Goal: Information Seeking & Learning: Learn about a topic

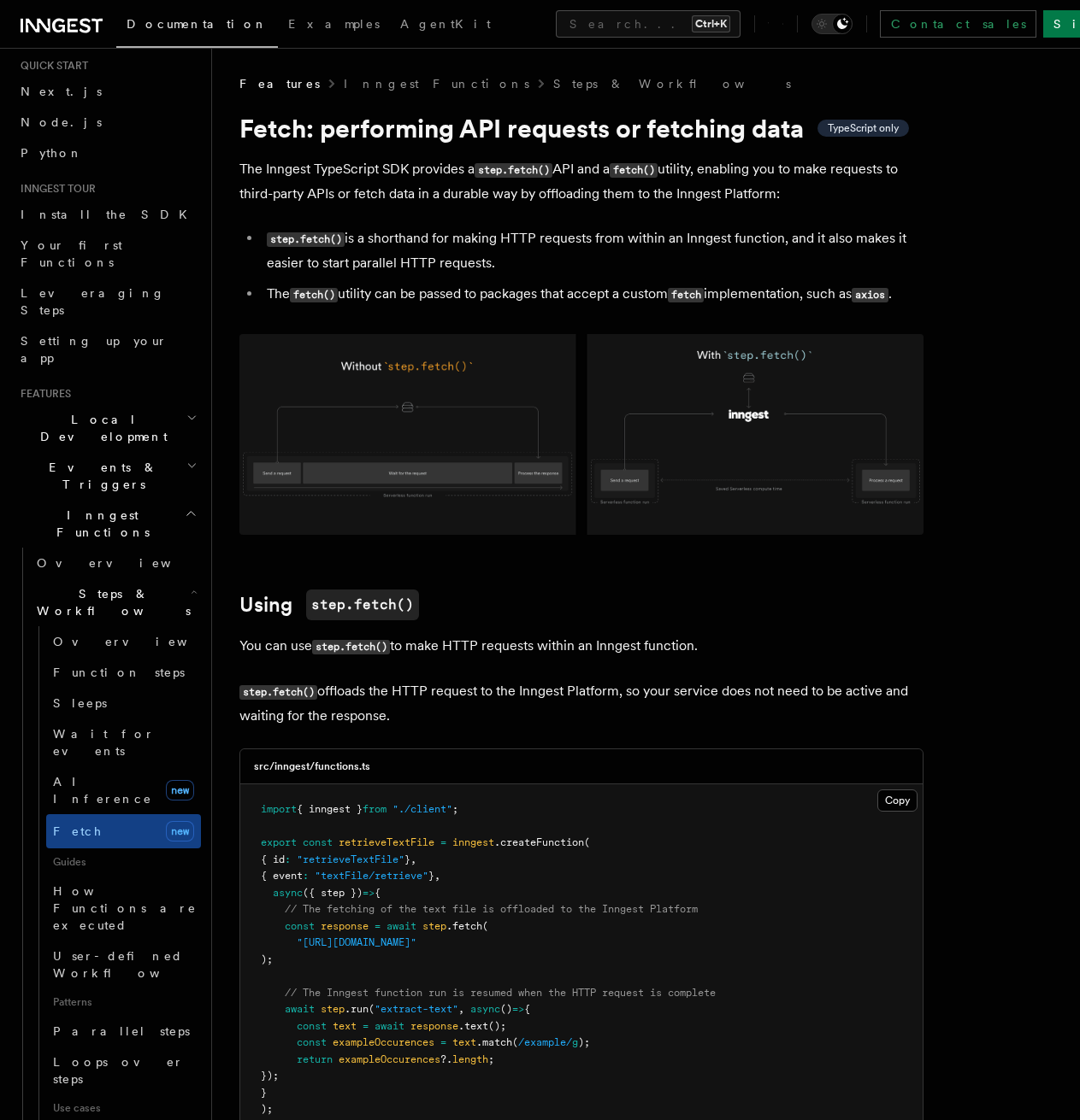
scroll to position [257, 0]
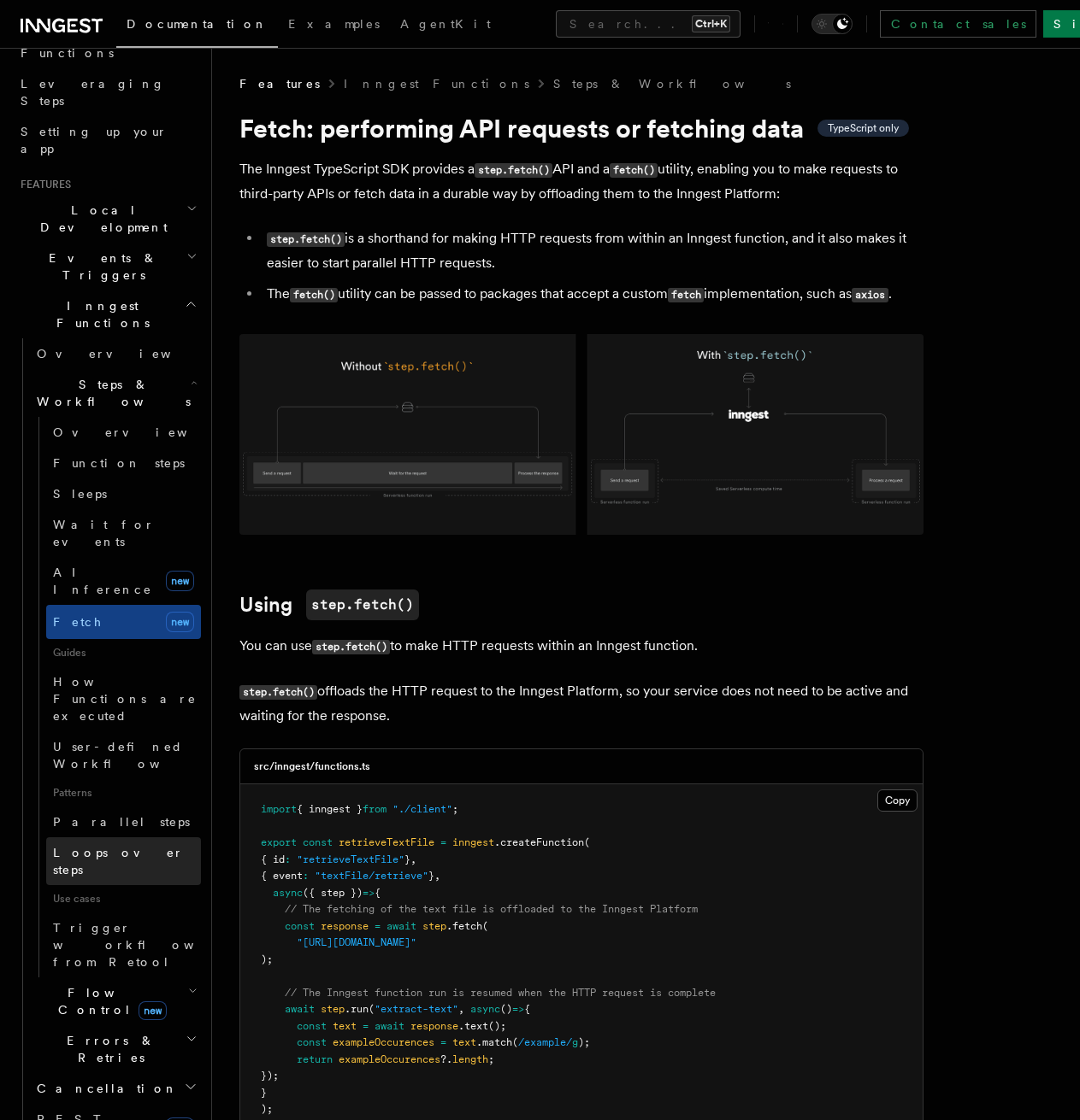
click at [99, 846] on span "Loops over steps" at bounding box center [119, 862] width 131 height 31
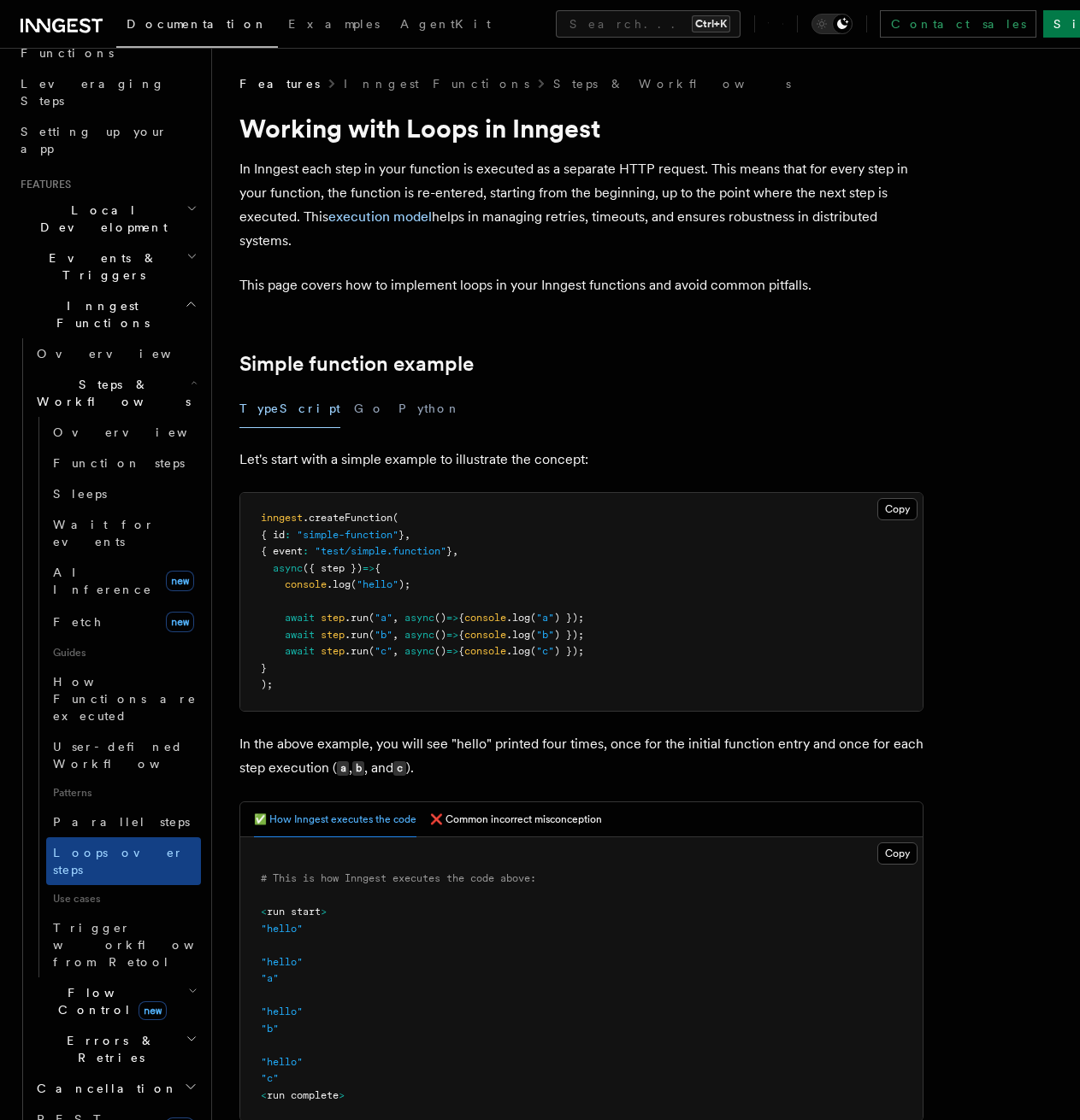
click at [116, 779] on span "Patterns" at bounding box center [124, 793] width 155 height 28
click at [112, 815] on span "Parallel steps" at bounding box center [121, 822] width 137 height 14
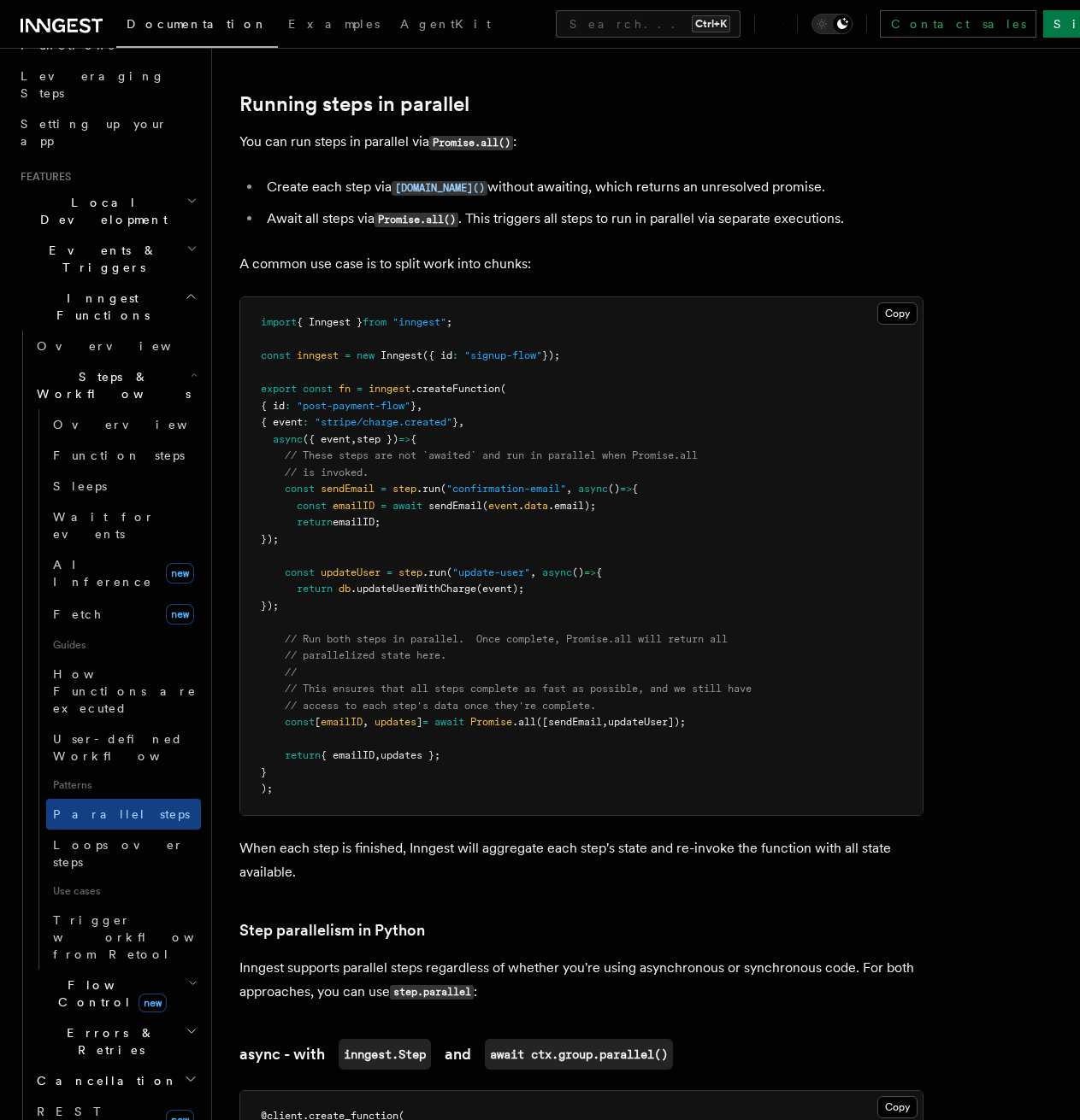
scroll to position [171, 0]
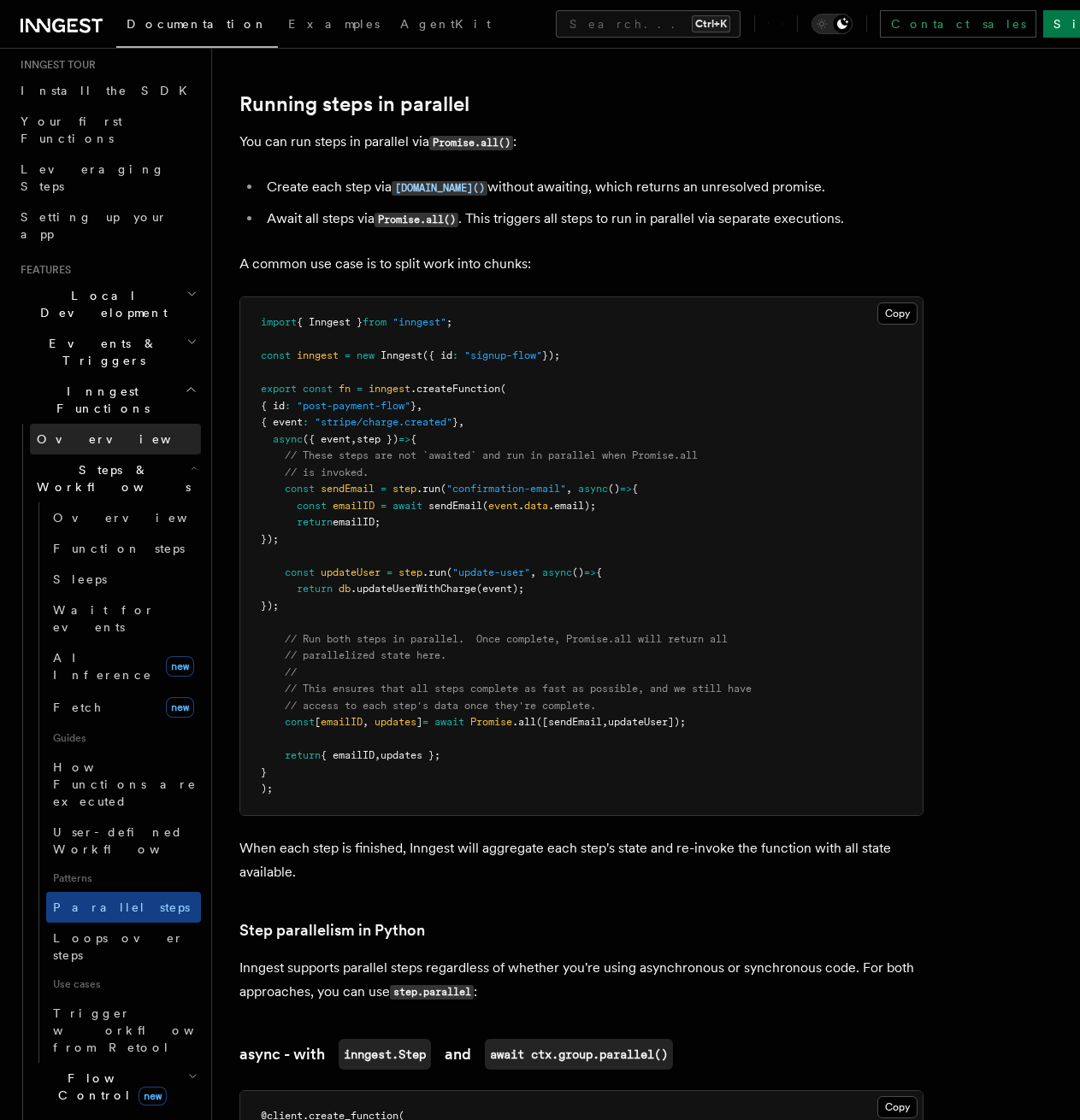
click at [97, 424] on link "Overview" at bounding box center [115, 439] width 171 height 31
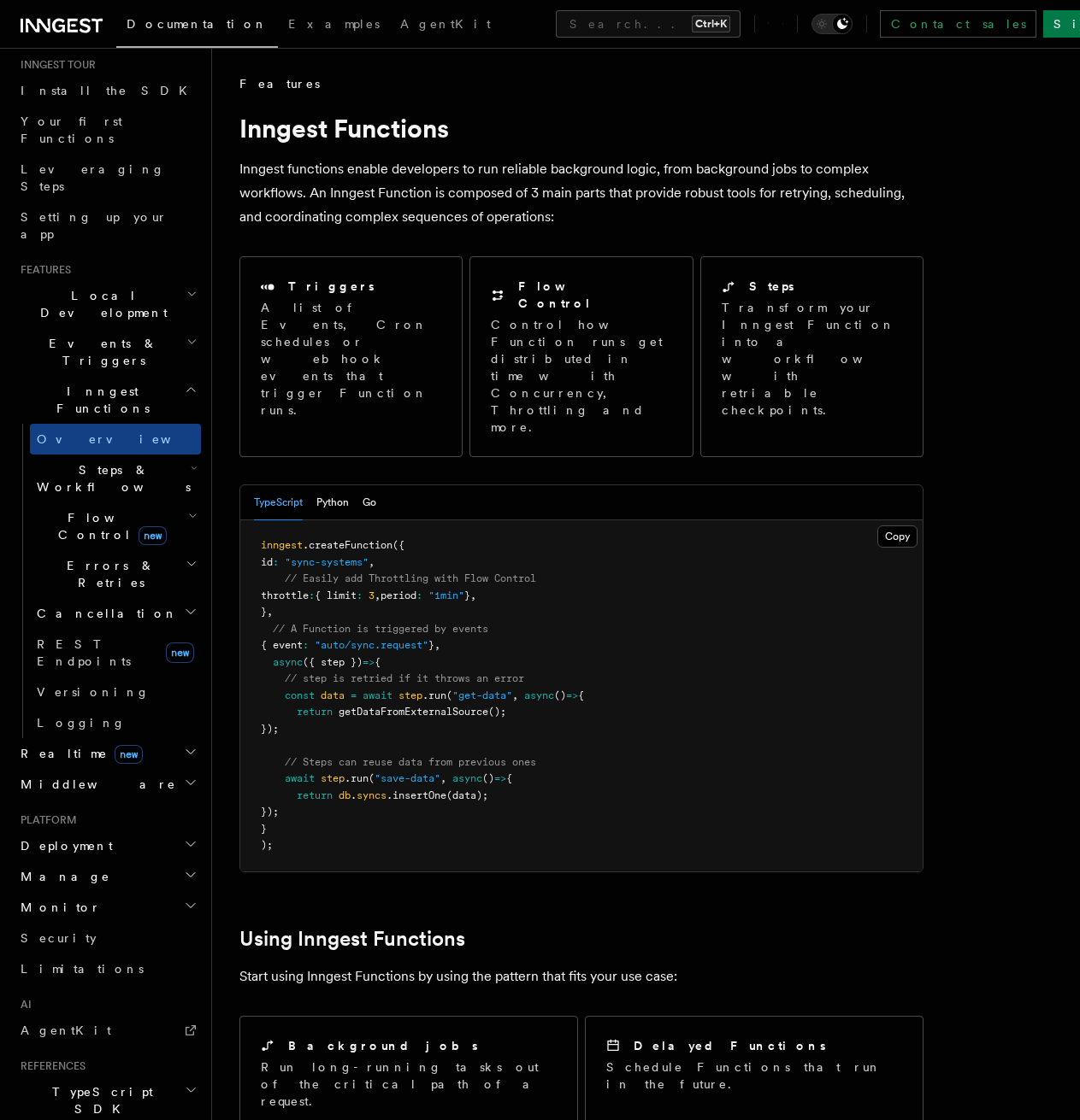
click at [83, 510] on span "Flow Control new" at bounding box center [109, 527] width 158 height 34
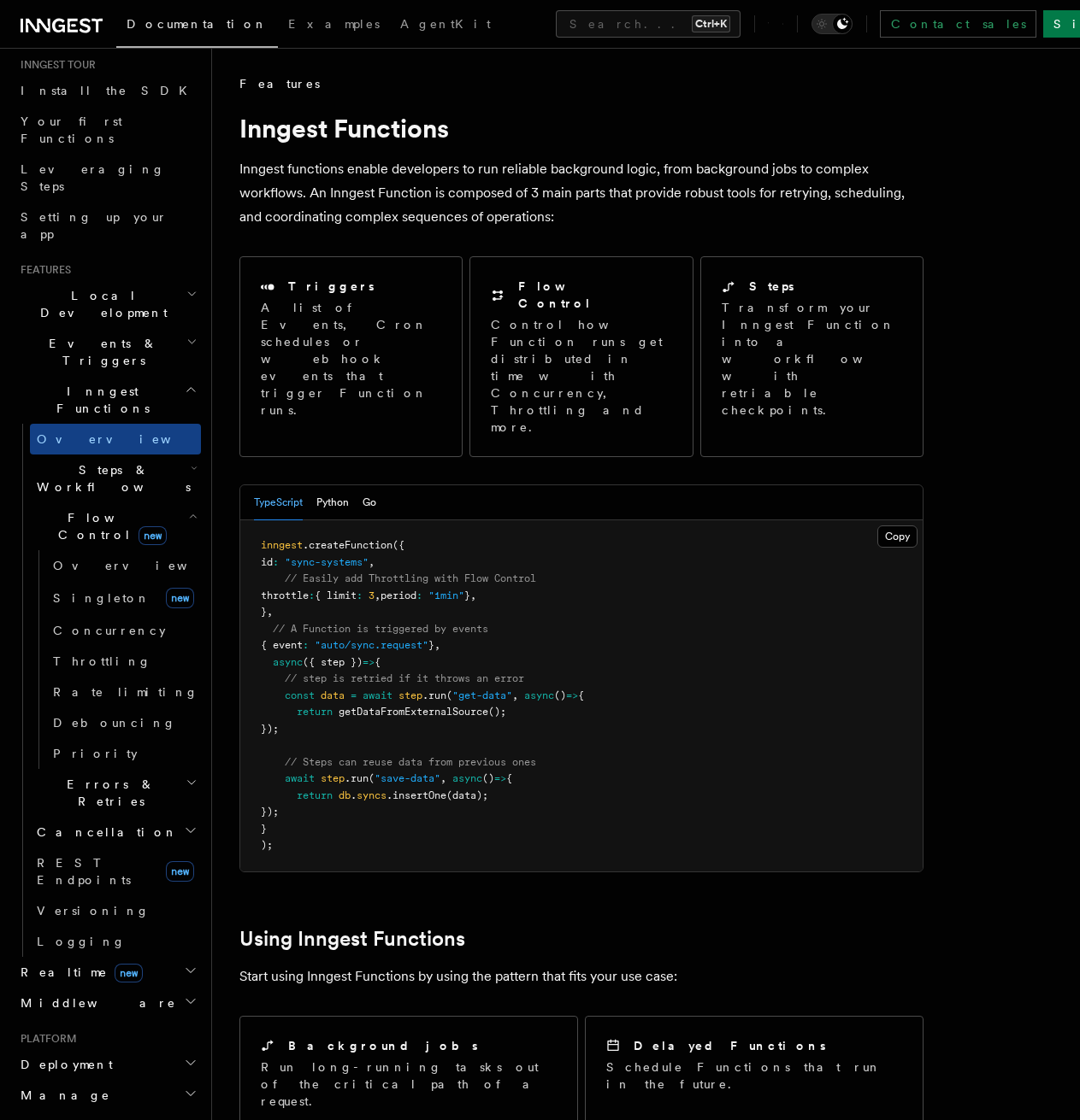
click at [84, 461] on span "Steps & Workflows" at bounding box center [110, 479] width 161 height 34
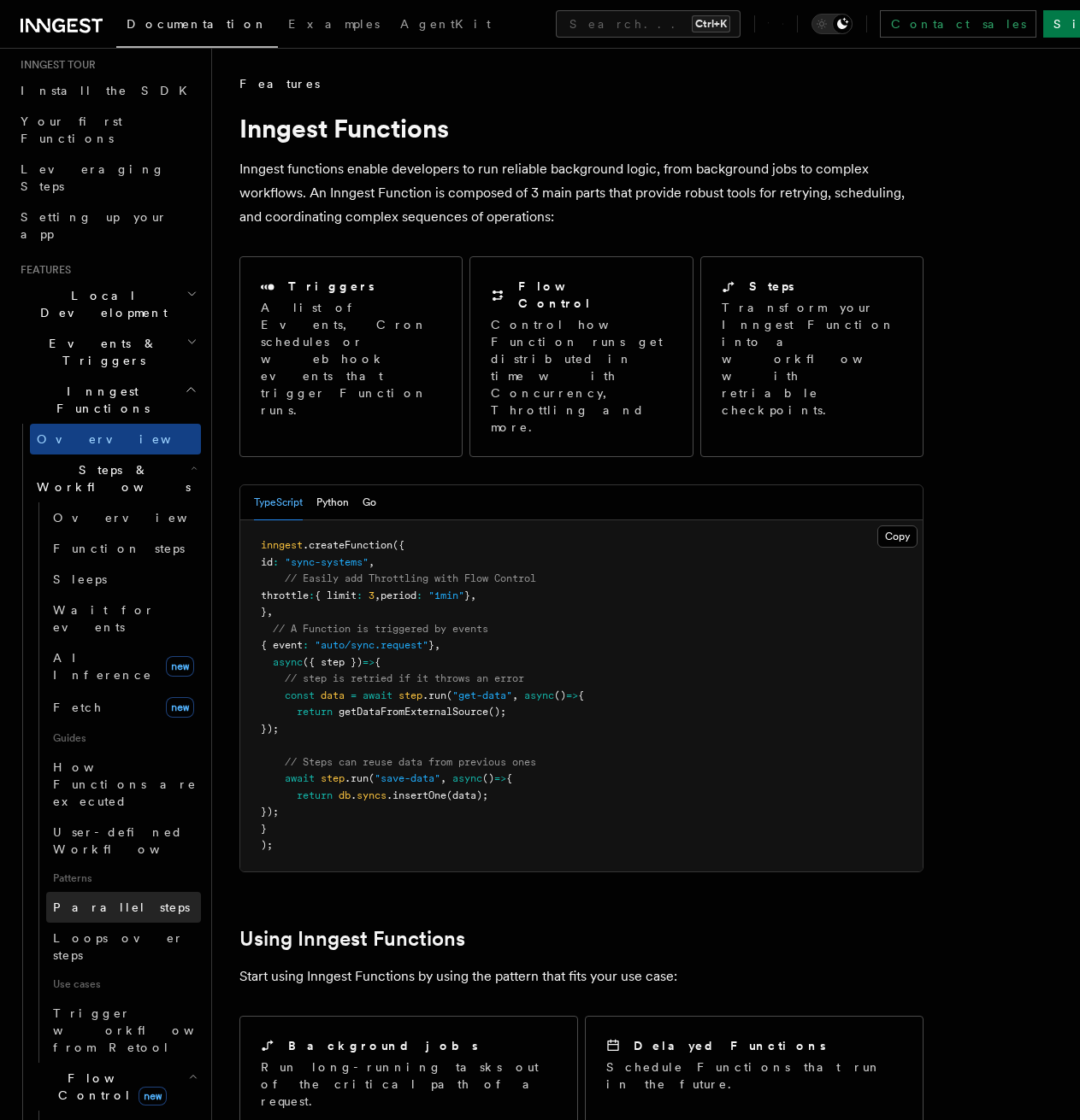
click at [82, 900] on span "Parallel steps" at bounding box center [121, 907] width 137 height 14
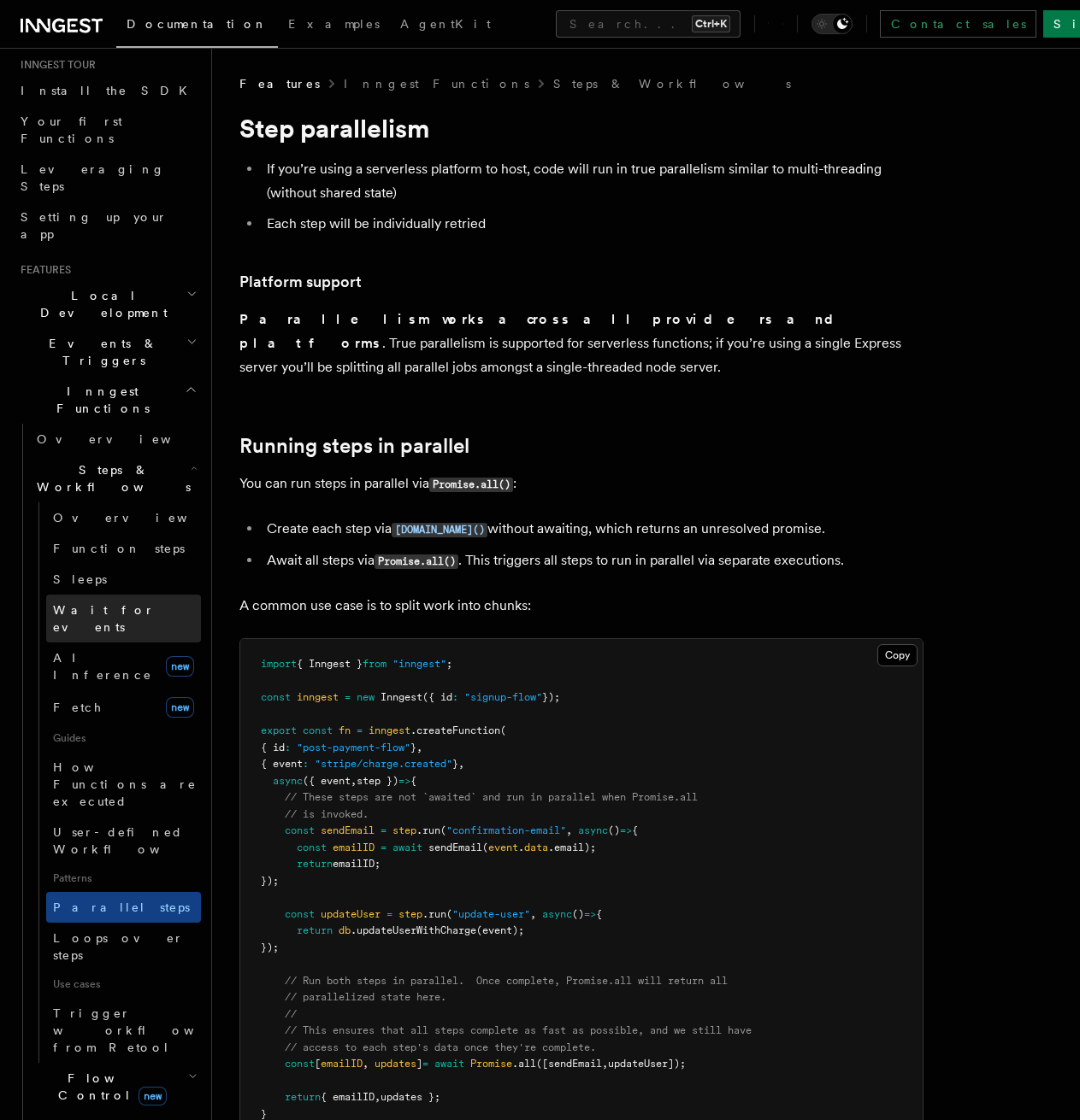
click at [93, 603] on span "Wait for events" at bounding box center [104, 619] width 102 height 31
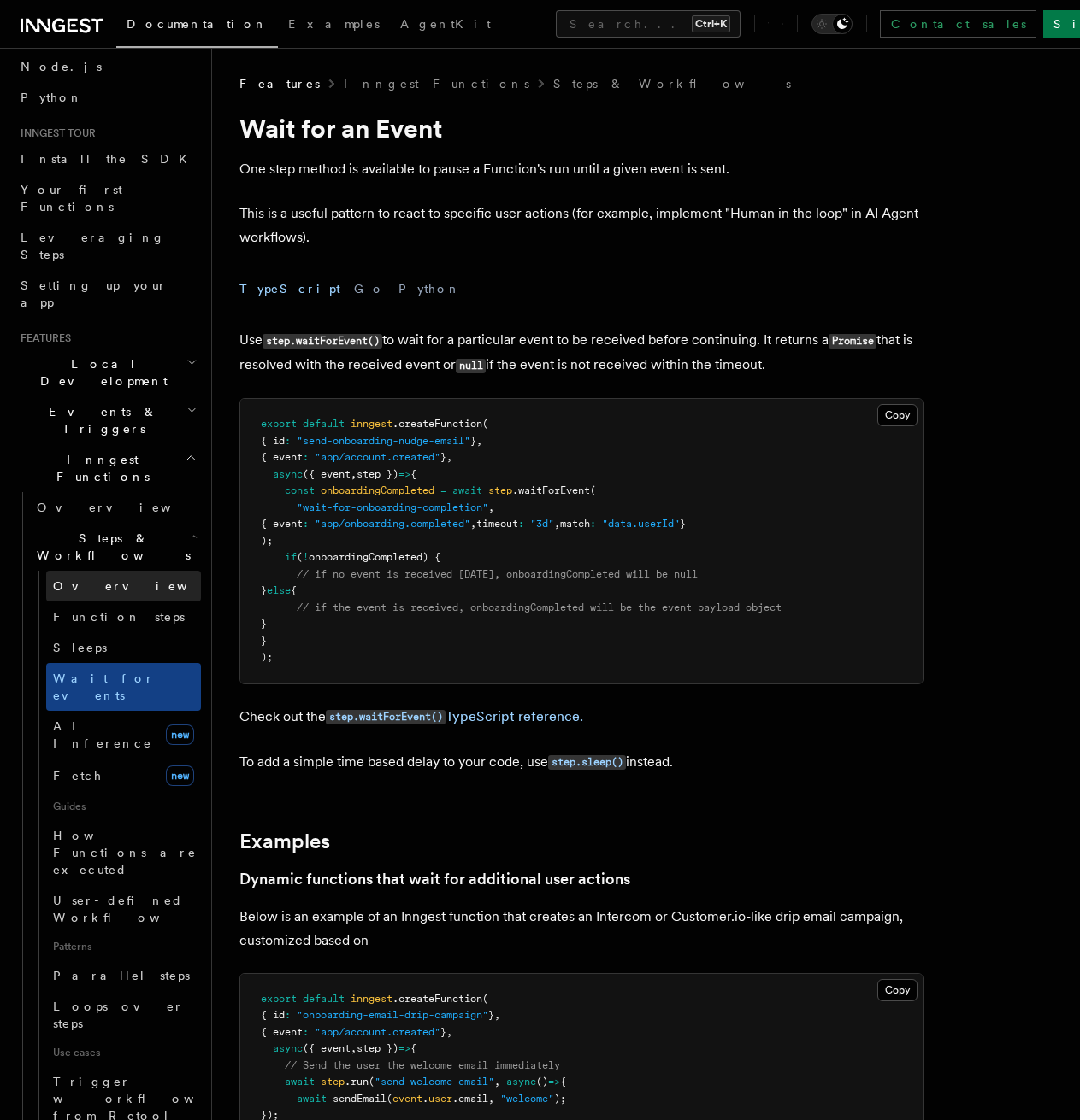
scroll to position [85, 0]
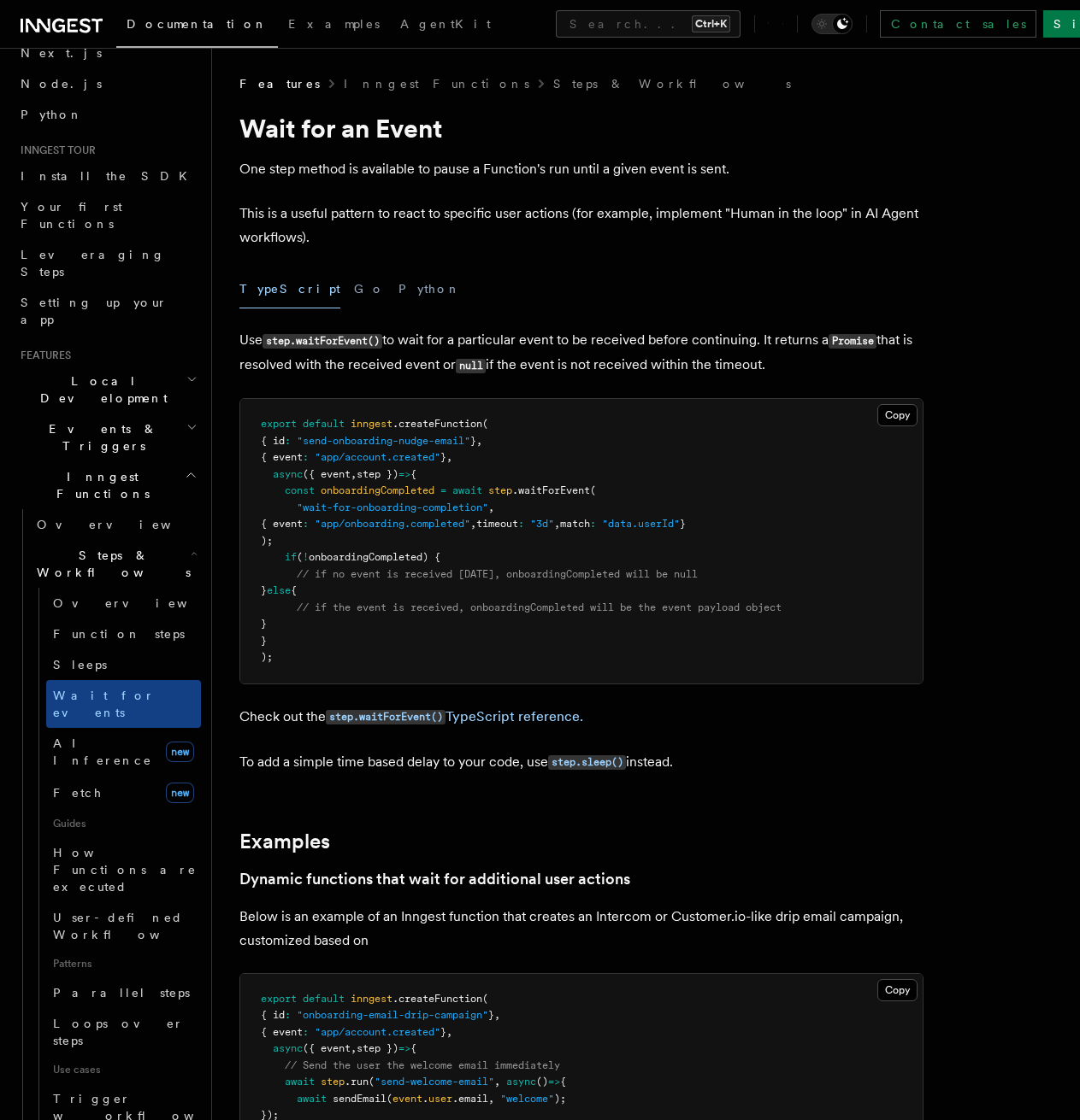
click at [101, 420] on span "Events & Triggers" at bounding box center [100, 437] width 173 height 34
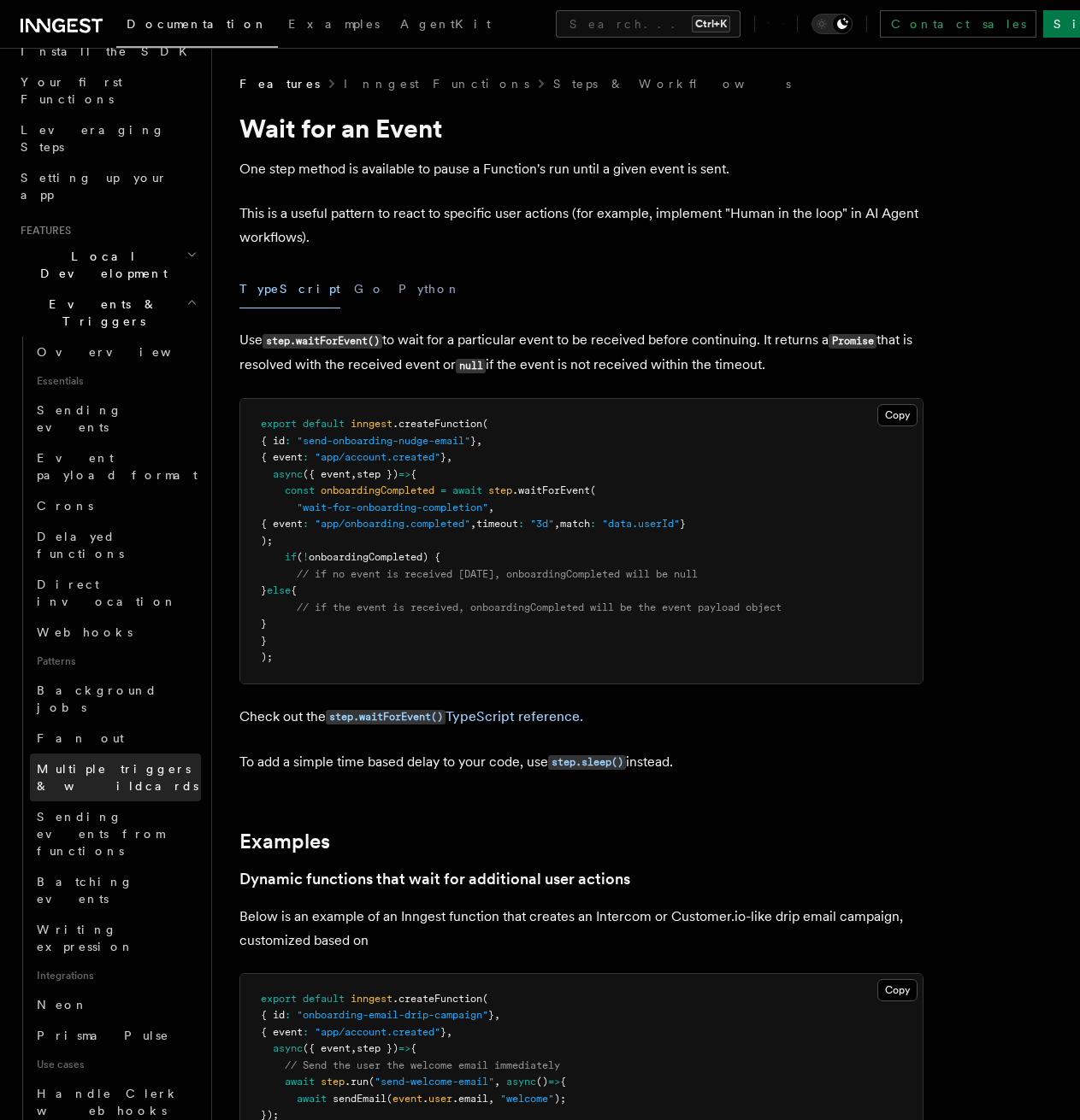
scroll to position [257, 0]
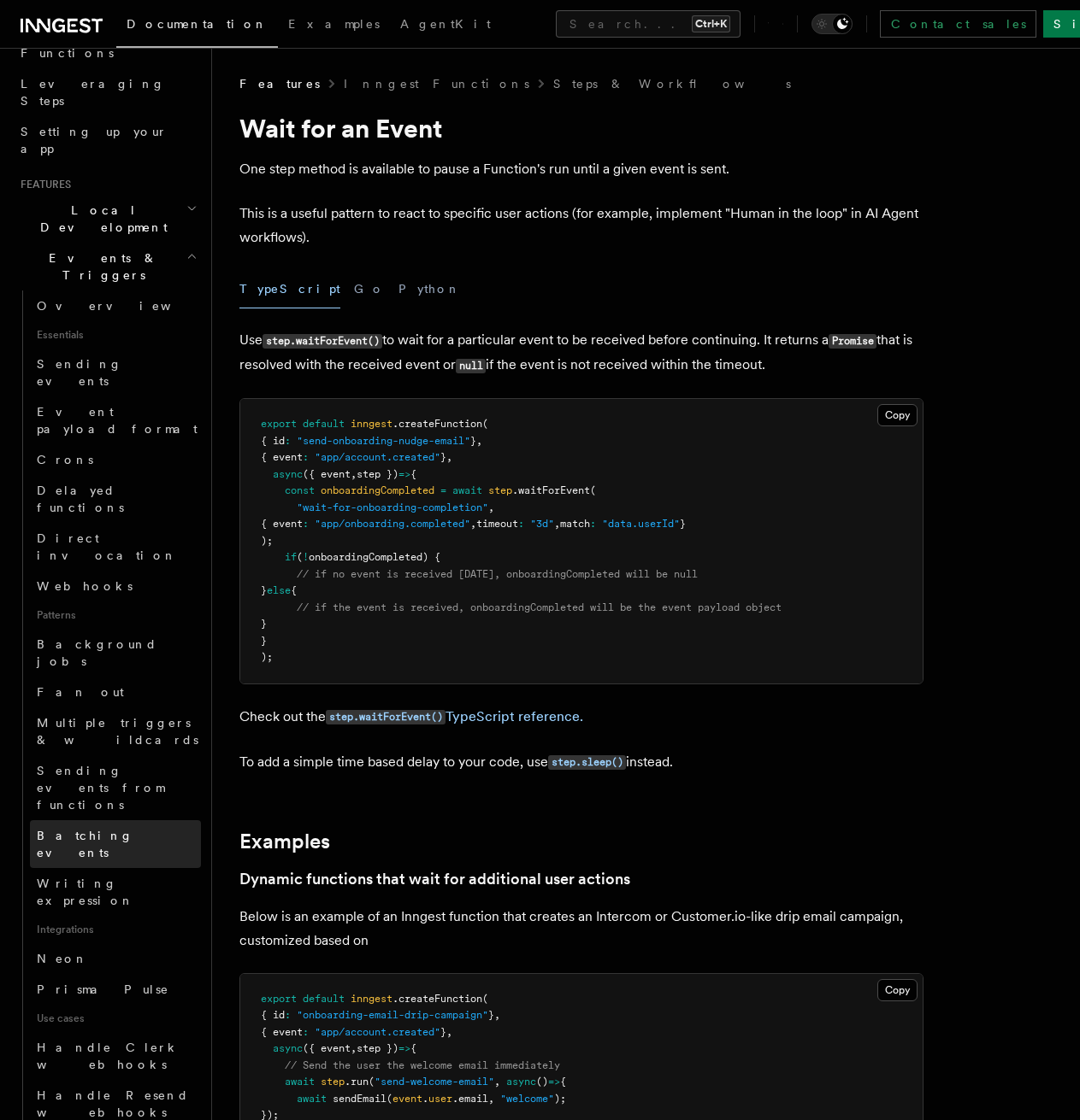
click at [109, 829] on span "Batching events" at bounding box center [85, 845] width 96 height 31
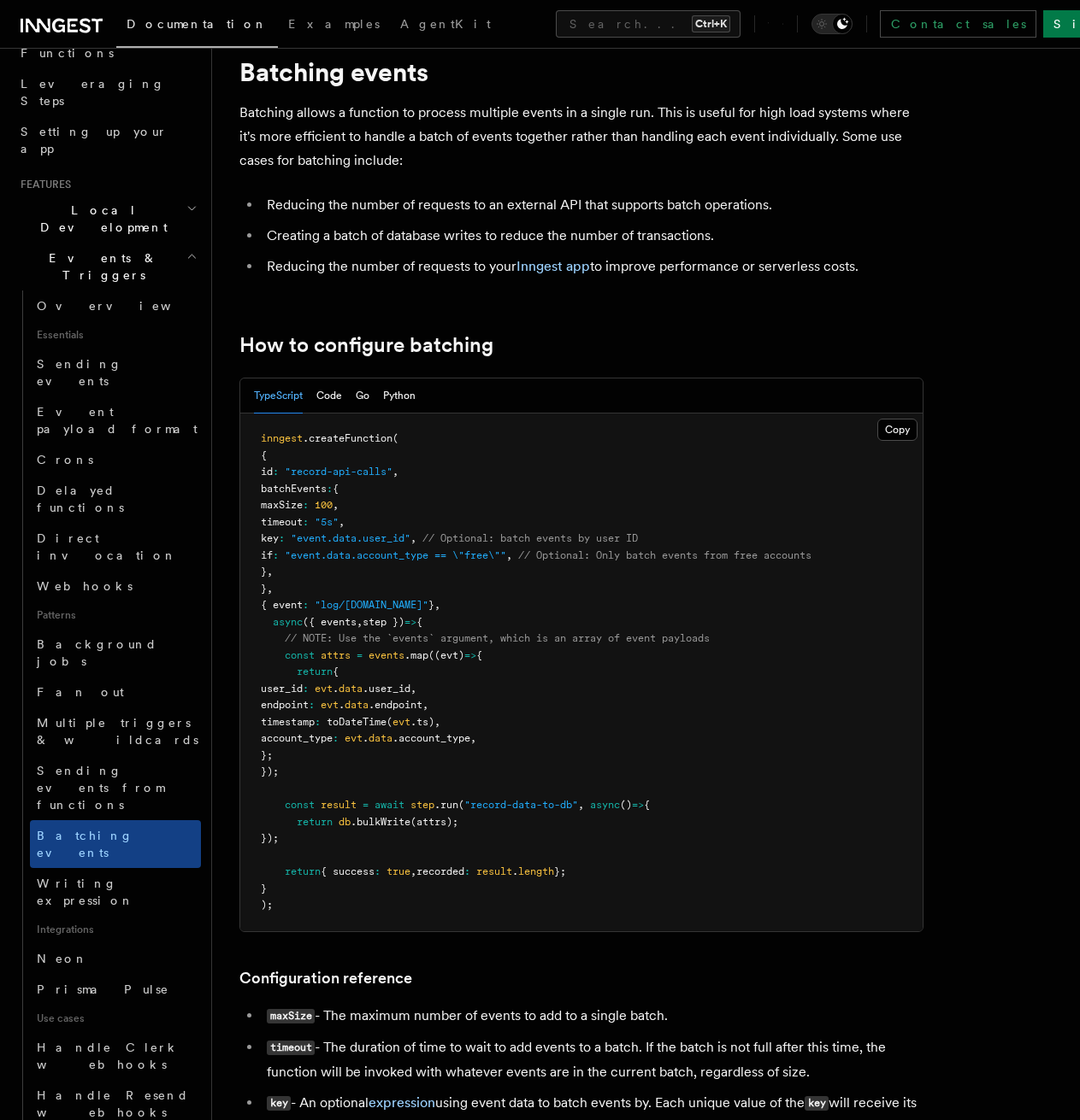
scroll to position [53, 0]
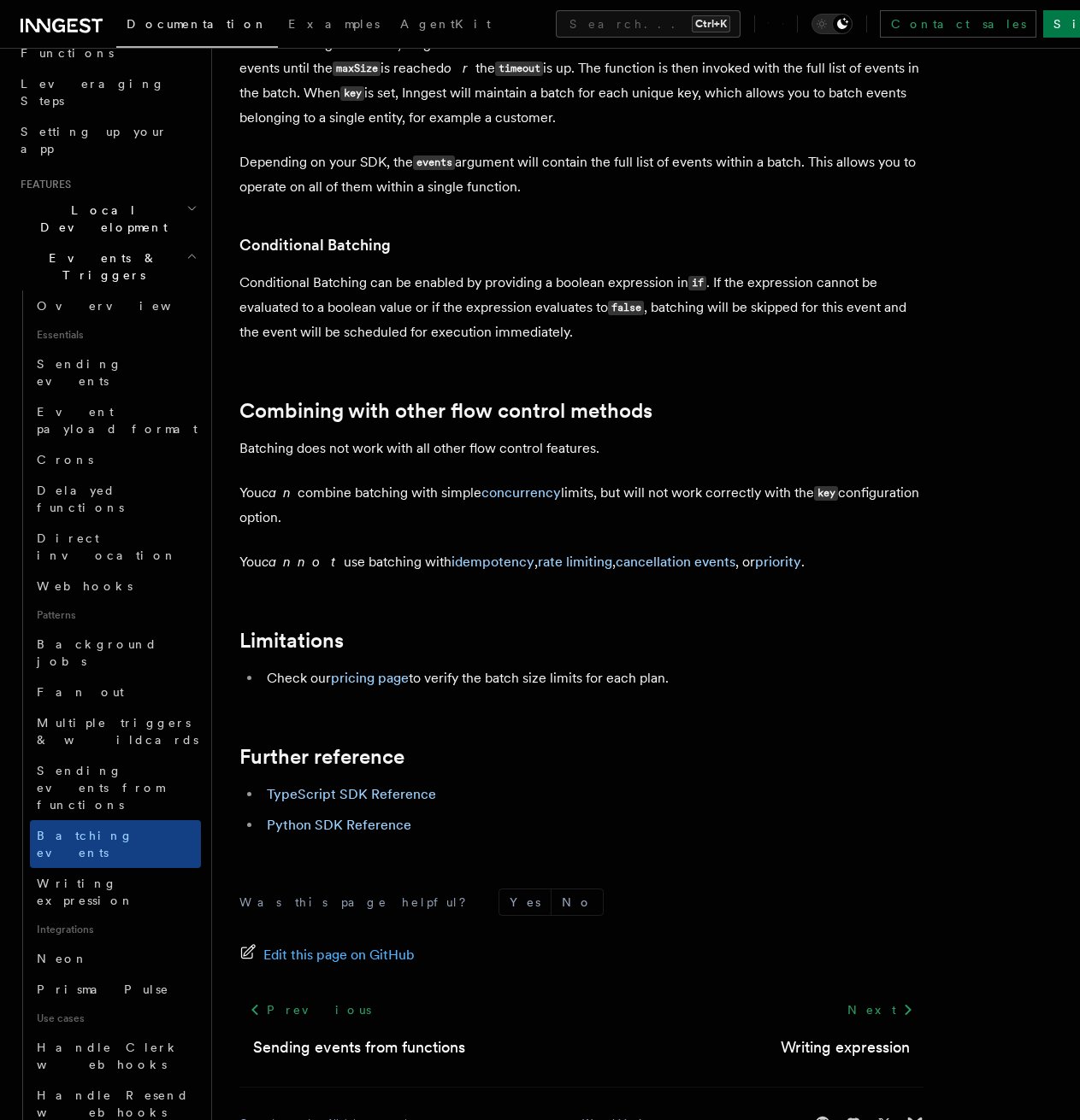
scroll to position [1538, 0]
click at [520, 490] on link "concurrency" at bounding box center [521, 492] width 79 height 16
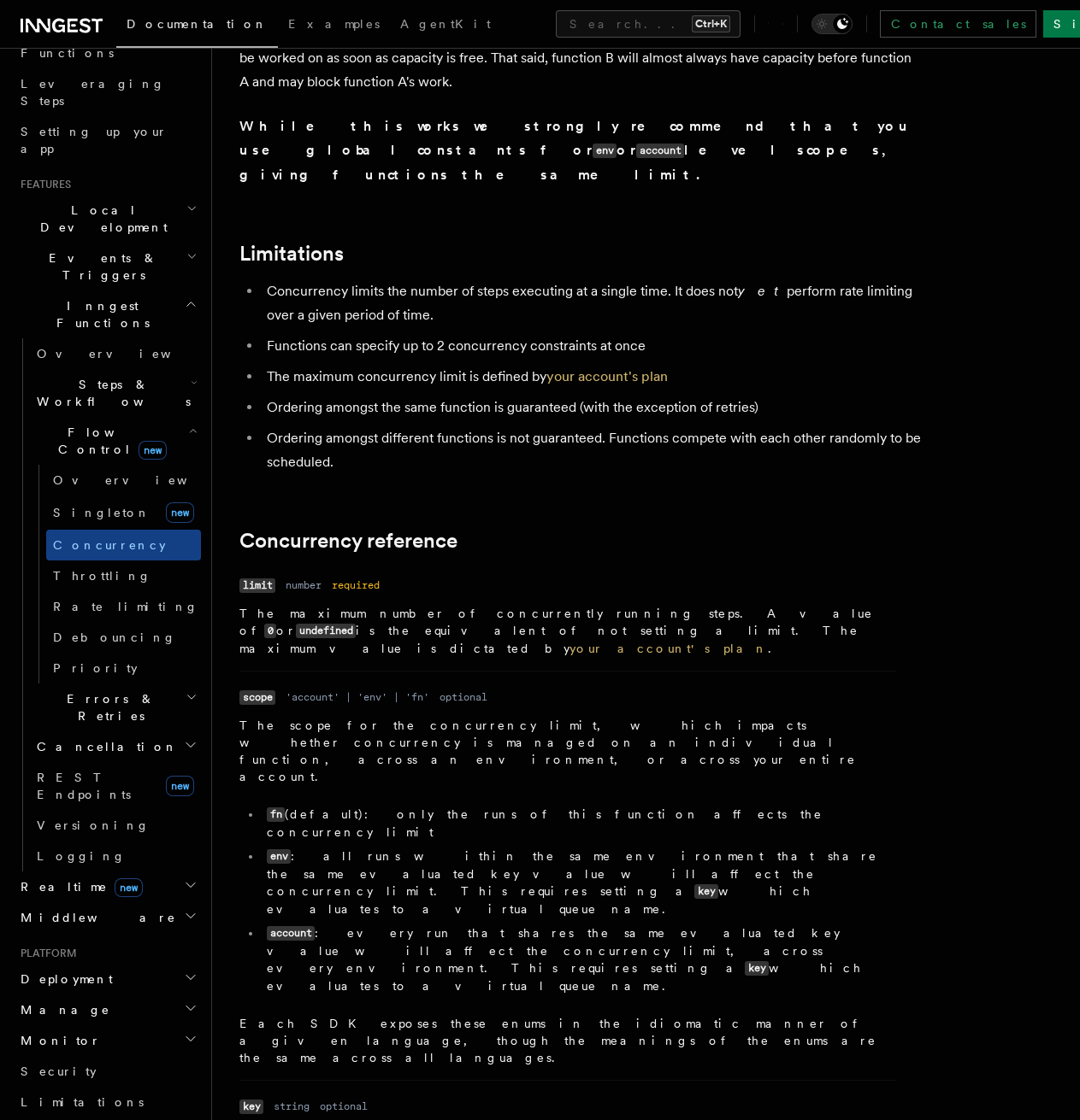
scroll to position [5469, 0]
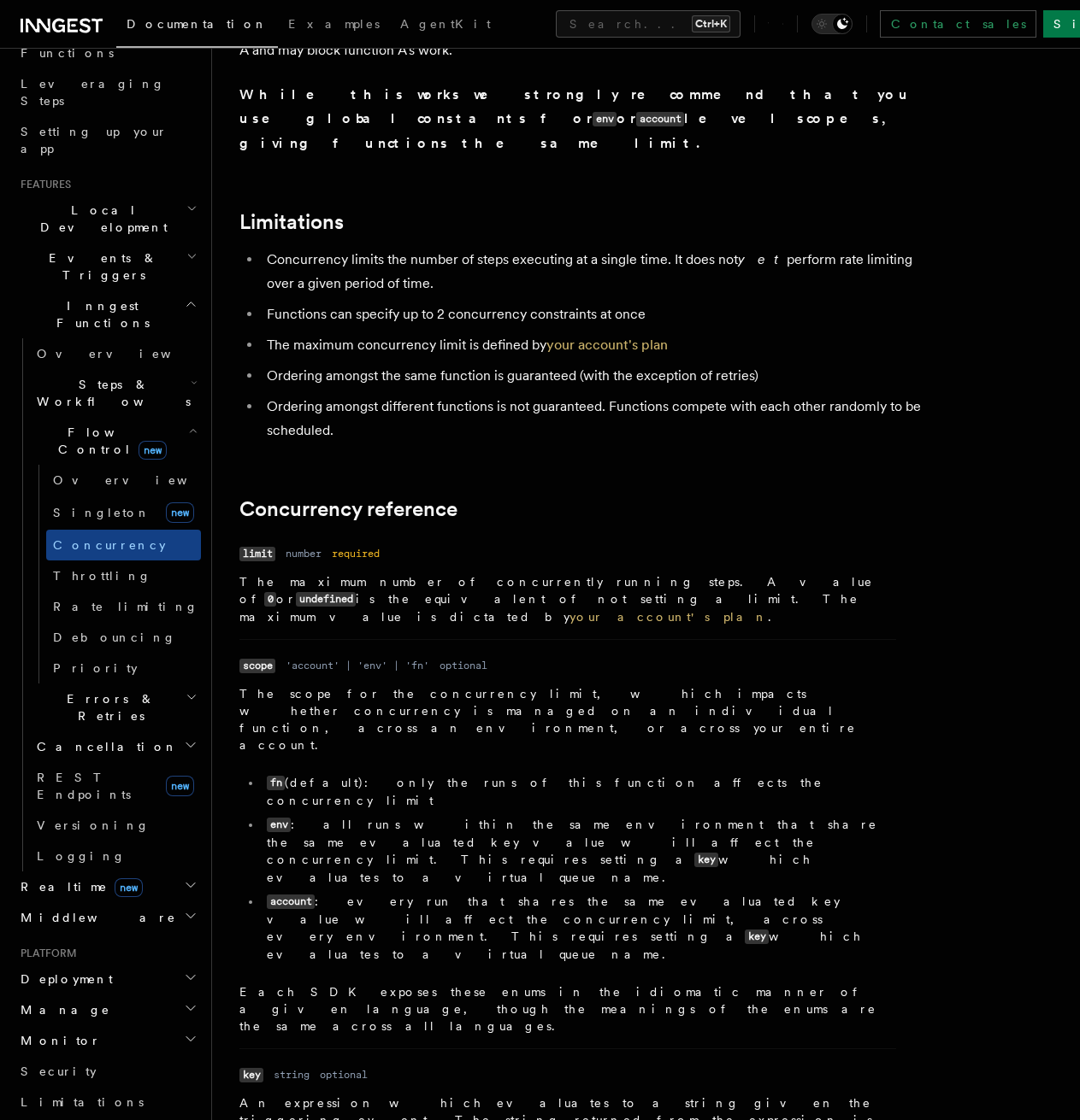
click at [96, 376] on span "Steps & Workflows" at bounding box center [110, 393] width 161 height 34
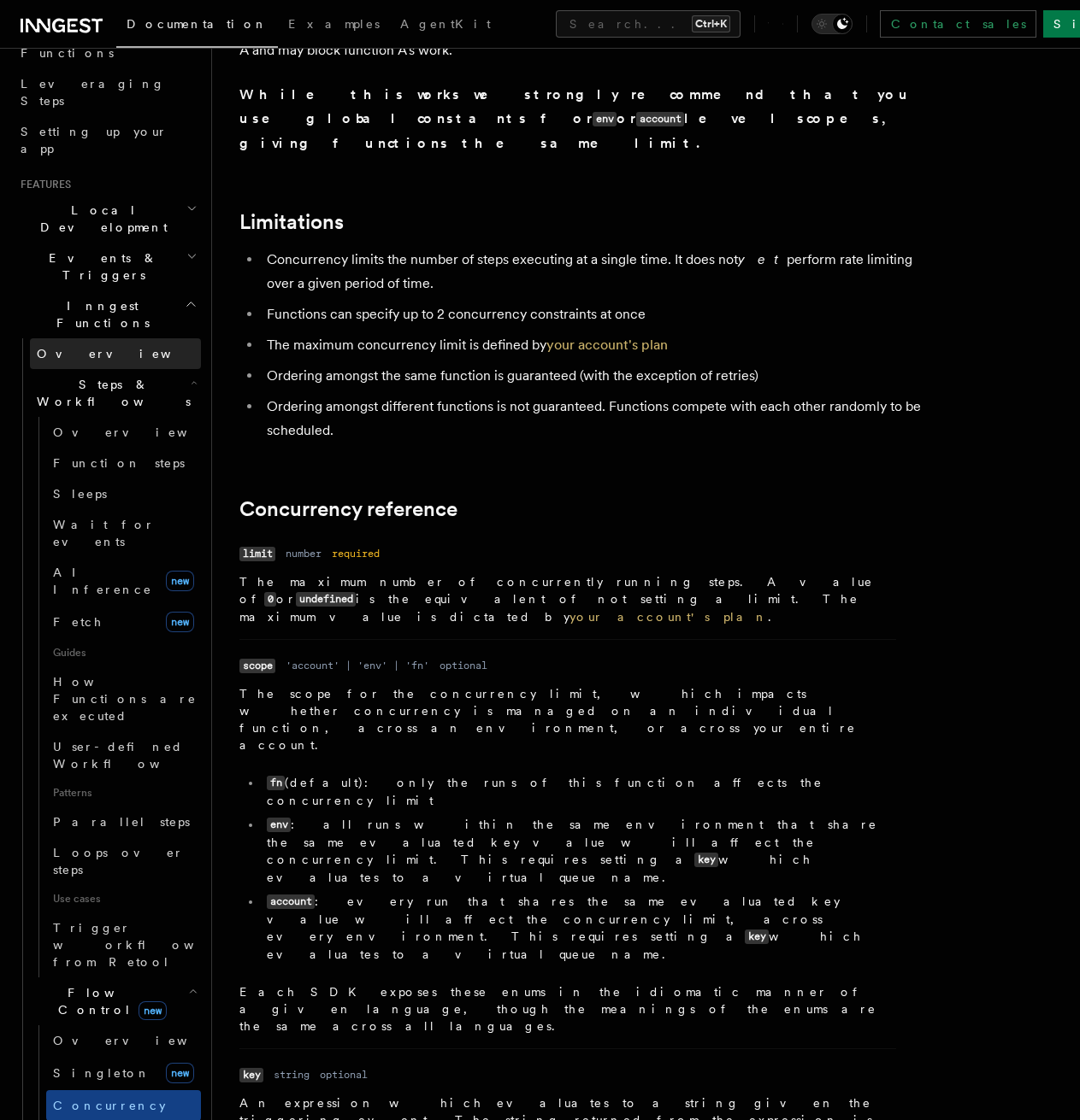
click at [94, 338] on link "Overview" at bounding box center [115, 354] width 171 height 31
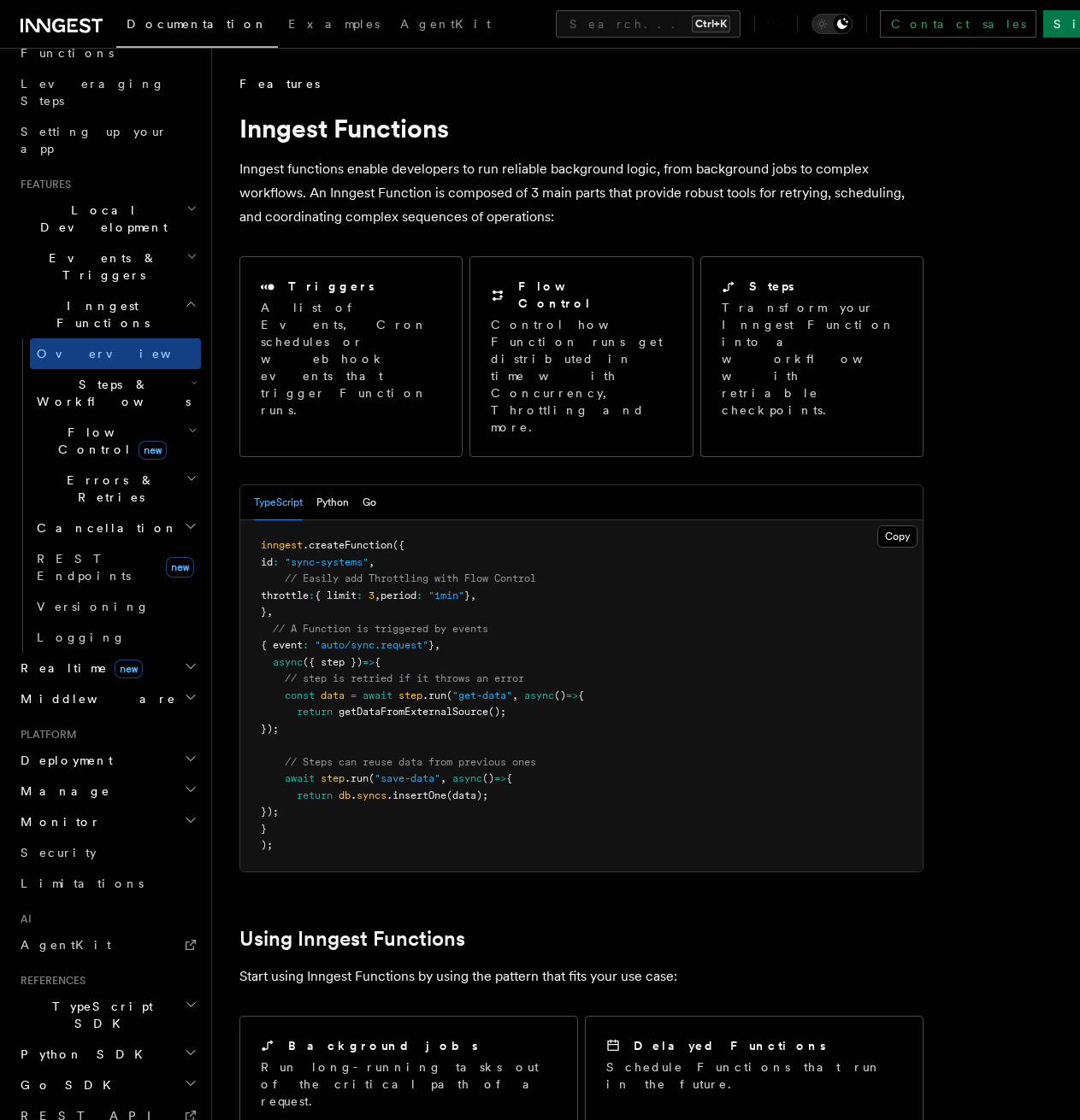
click at [94, 376] on span "Steps & Workflows" at bounding box center [110, 393] width 161 height 34
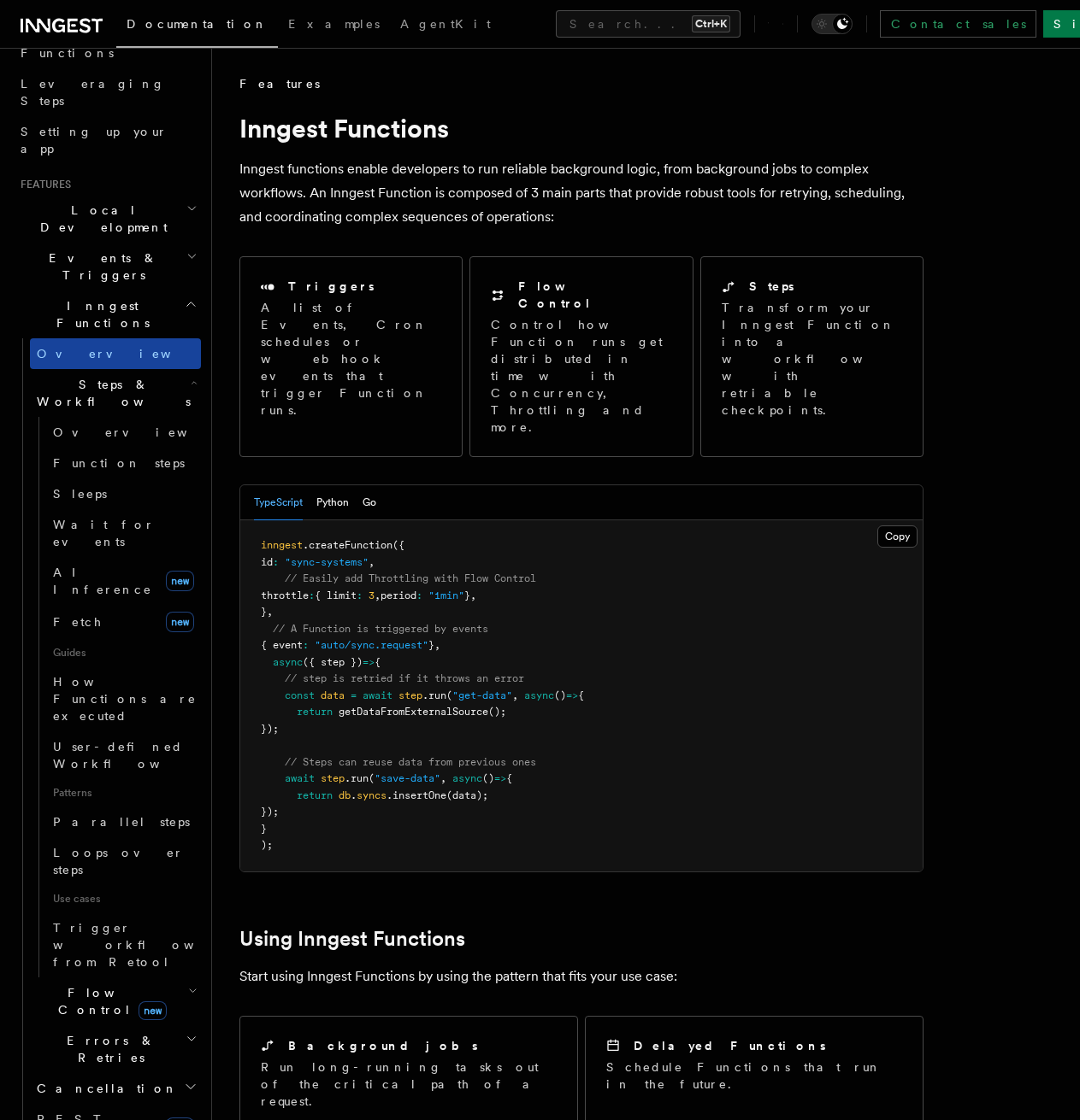
click at [78, 347] on span "Overview" at bounding box center [125, 354] width 176 height 14
click at [107, 369] on h2 "Steps & Workflows" at bounding box center [115, 393] width 171 height 48
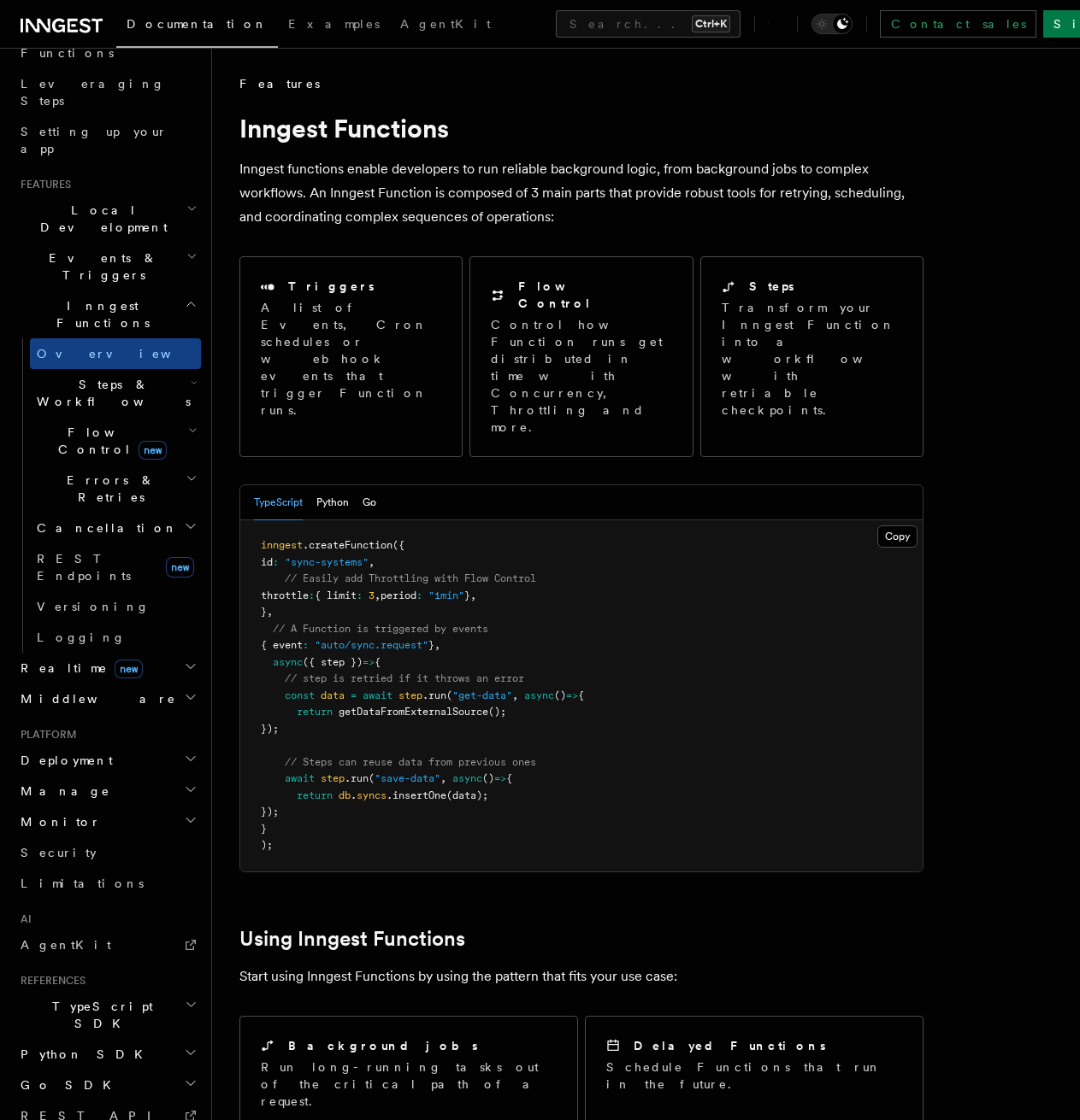
click at [104, 250] on span "Events & Triggers" at bounding box center [100, 267] width 173 height 34
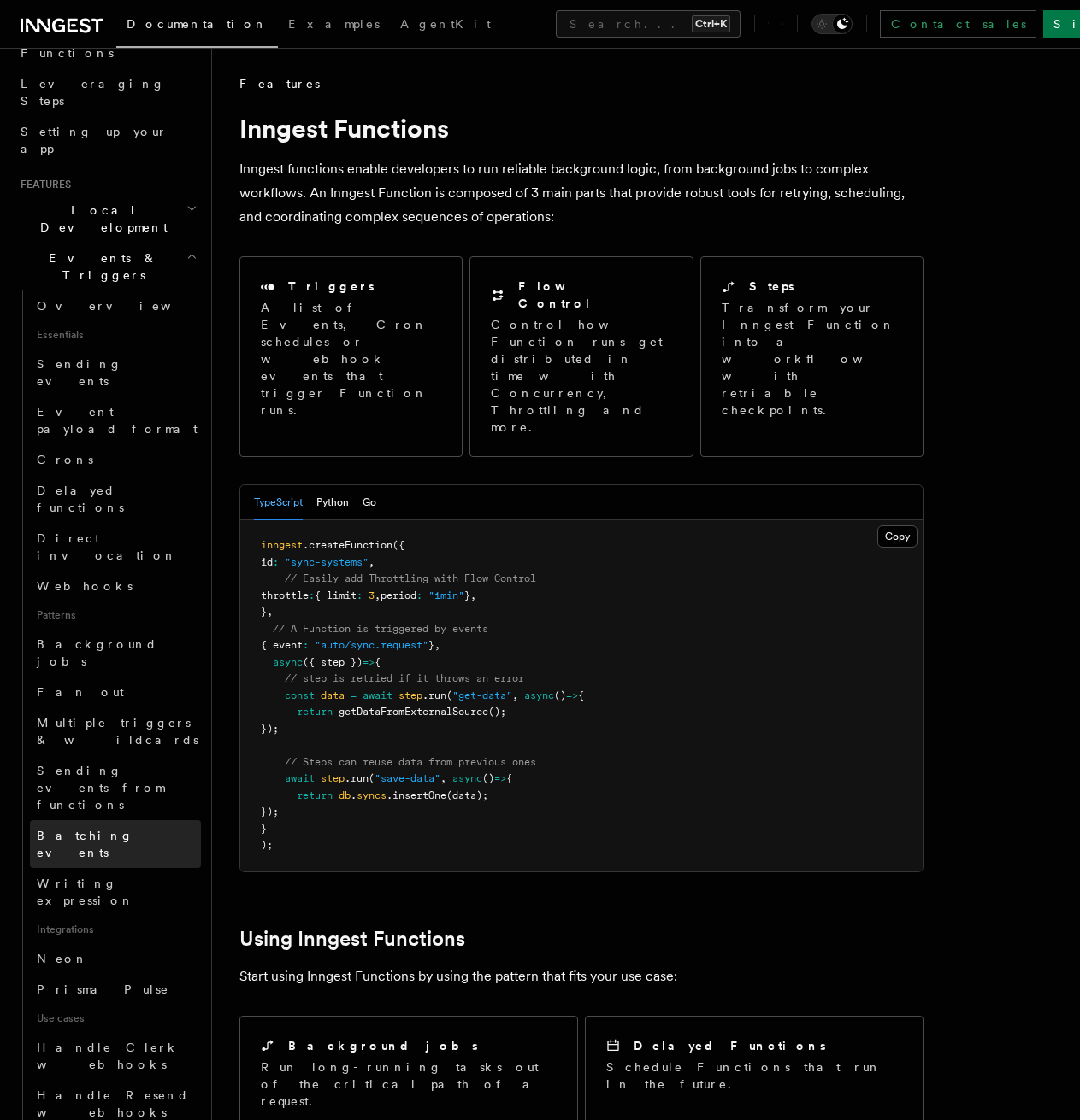
click at [78, 829] on span "Batching events" at bounding box center [85, 845] width 96 height 31
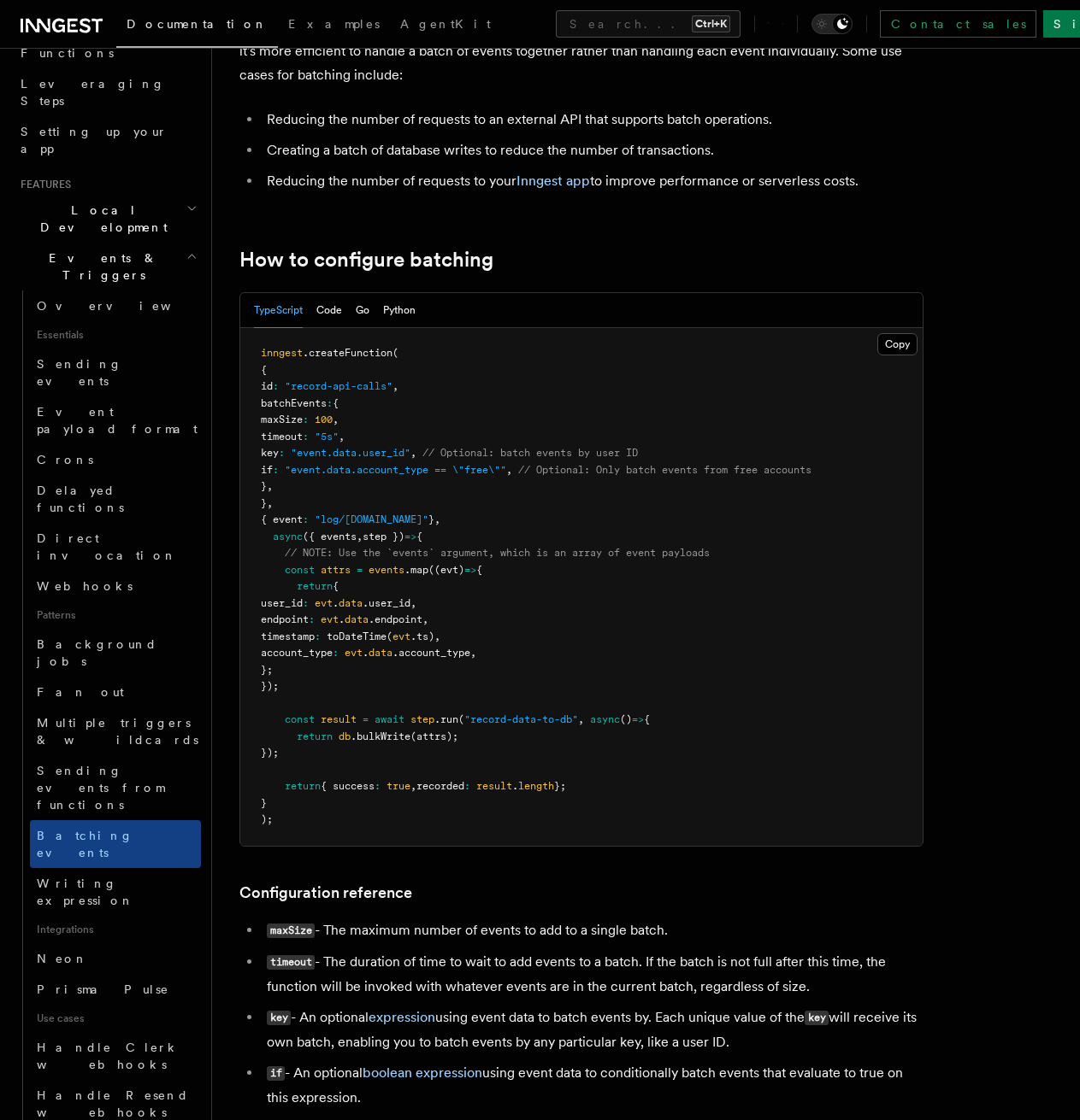
scroll to position [138, 0]
